Goal: Navigation & Orientation: Find specific page/section

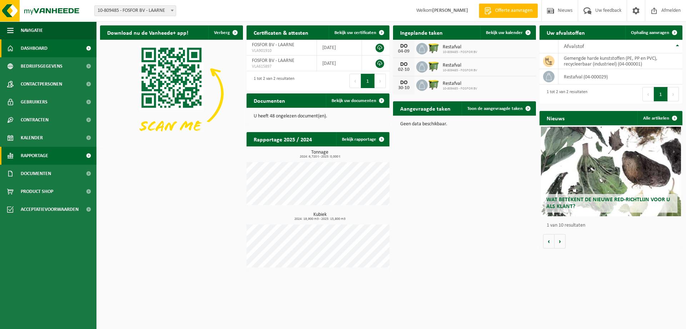
click at [30, 157] on span "Rapportage" at bounding box center [35, 156] width 28 height 18
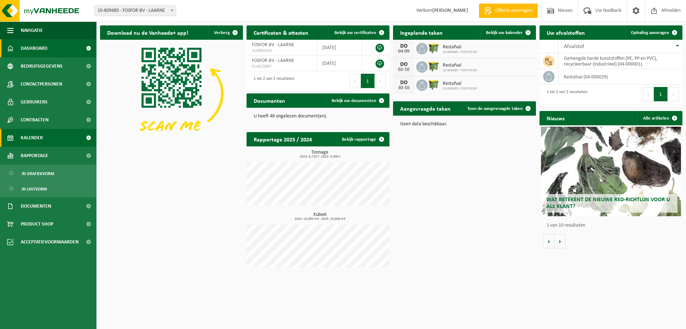
click at [45, 140] on link "Kalender" at bounding box center [48, 138] width 97 height 18
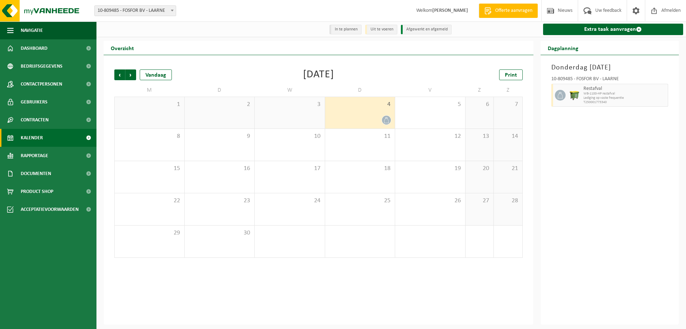
click at [298, 116] on div "3" at bounding box center [290, 112] width 70 height 31
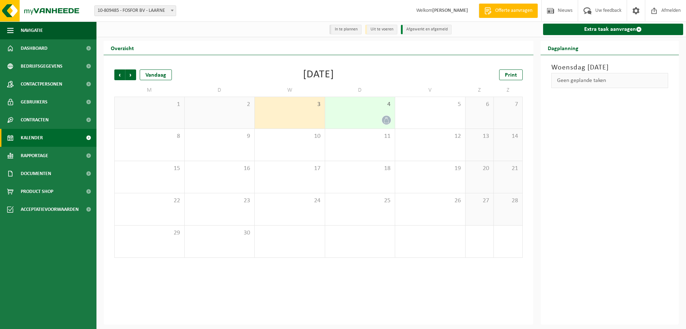
click at [335, 116] on div at bounding box center [360, 120] width 63 height 10
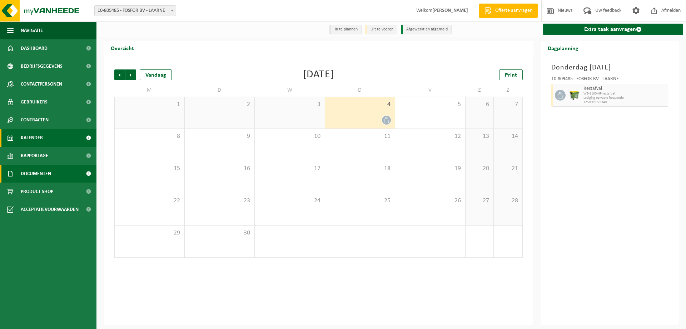
click at [48, 168] on span "Documenten" at bounding box center [36, 173] width 30 height 18
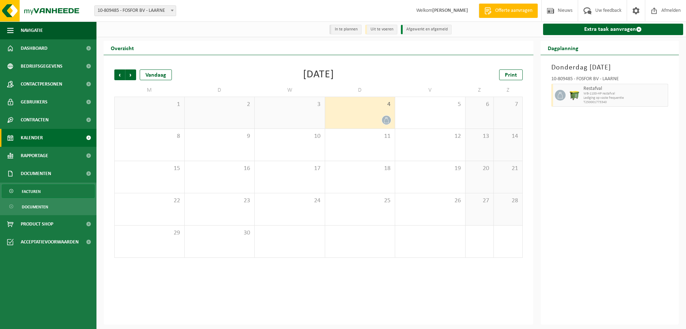
click at [36, 194] on span "Facturen" at bounding box center [31, 191] width 19 height 14
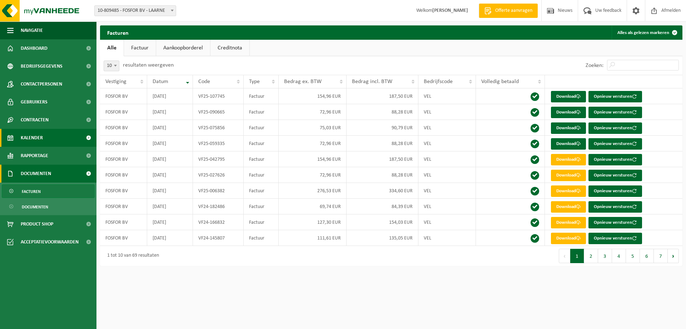
click at [39, 136] on span "Kalender" at bounding box center [32, 138] width 22 height 18
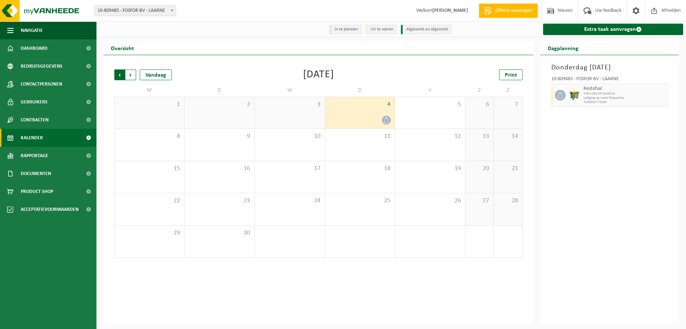
click at [130, 76] on span "Volgende" at bounding box center [130, 74] width 11 height 11
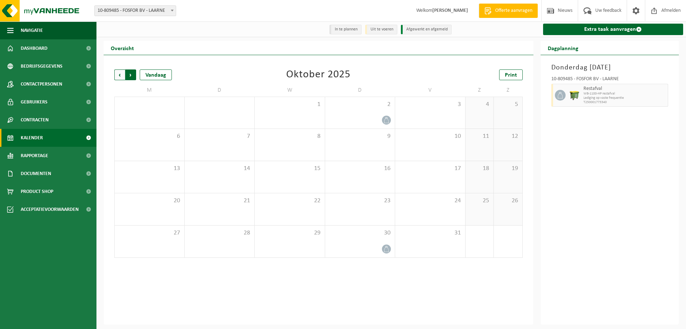
click at [116, 76] on span "Vorige" at bounding box center [119, 74] width 11 height 11
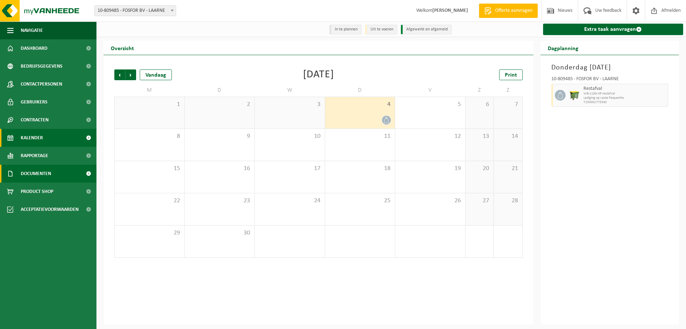
click at [43, 173] on span "Documenten" at bounding box center [36, 173] width 30 height 18
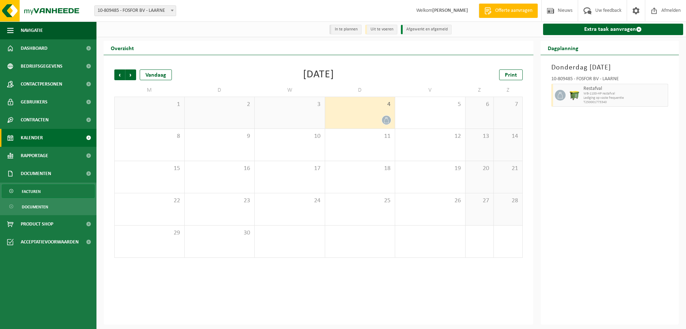
click at [44, 196] on link "Facturen" at bounding box center [48, 191] width 93 height 14
click at [47, 139] on link "Kalender" at bounding box center [48, 138] width 97 height 18
click at [122, 77] on span "Vorige" at bounding box center [119, 74] width 11 height 11
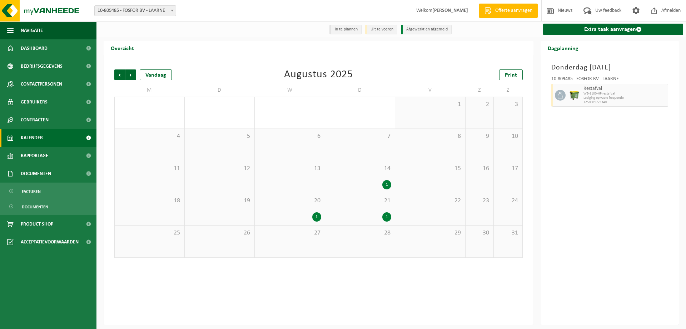
click at [366, 177] on div "14 1" at bounding box center [360, 177] width 70 height 32
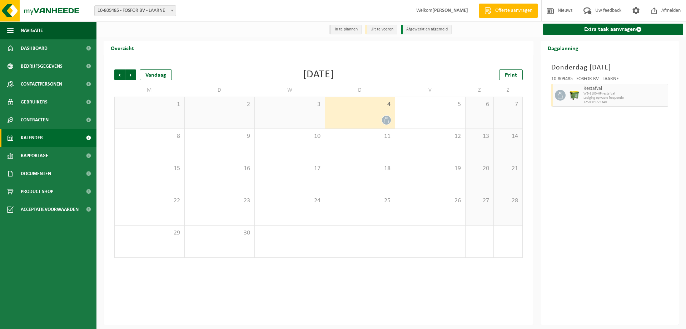
click at [135, 76] on span "Volgende" at bounding box center [130, 74] width 11 height 11
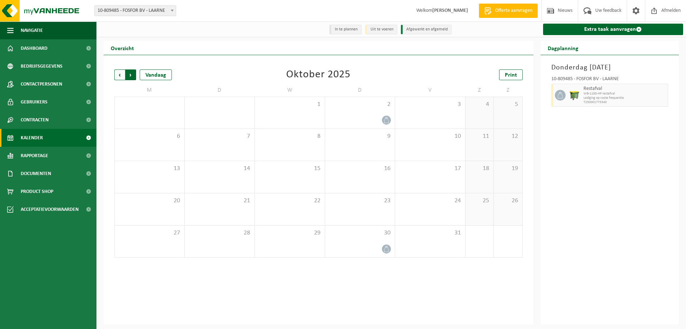
click at [119, 75] on span "Vorige" at bounding box center [119, 74] width 11 height 11
